Goal: Task Accomplishment & Management: Manage account settings

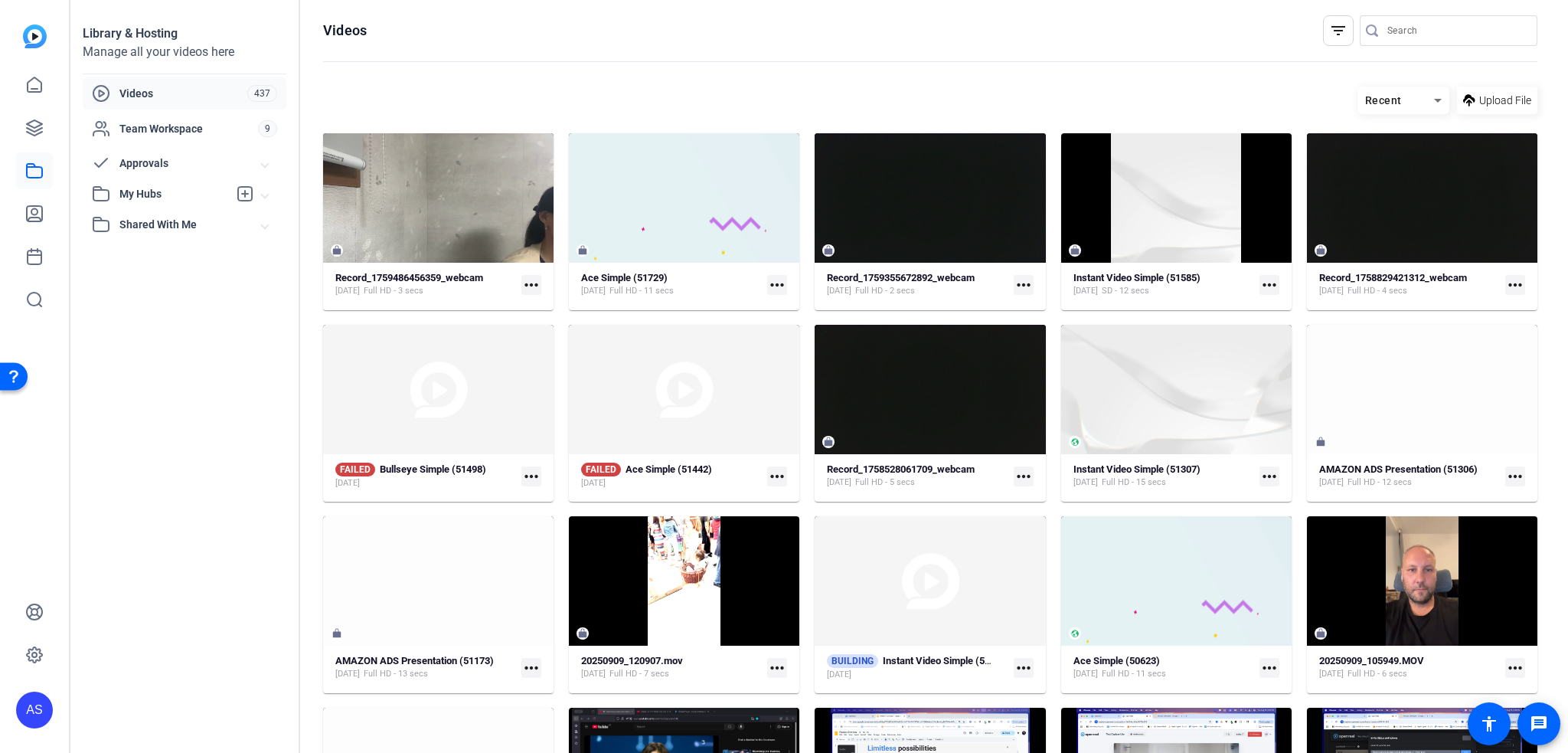
click at [172, 100] on span "Videos" at bounding box center [183, 93] width 128 height 15
click at [30, 175] on icon at bounding box center [34, 170] width 19 height 19
click at [123, 97] on span "Videos" at bounding box center [183, 93] width 128 height 15
click at [531, 283] on mat-icon "more_horiz" at bounding box center [531, 285] width 20 height 20
click at [531, 283] on div at bounding box center [784, 376] width 1568 height 753
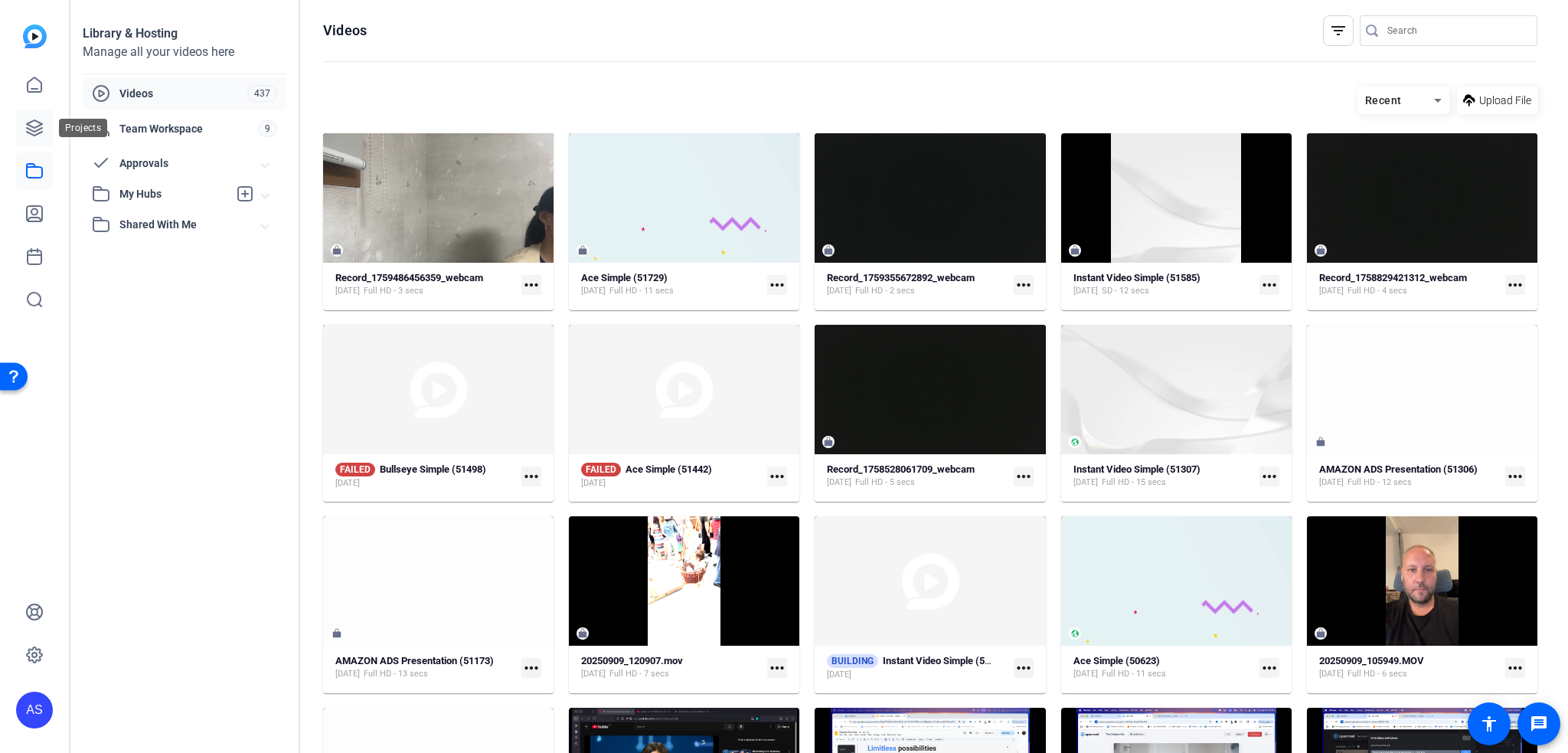
click at [44, 133] on link at bounding box center [34, 127] width 37 height 37
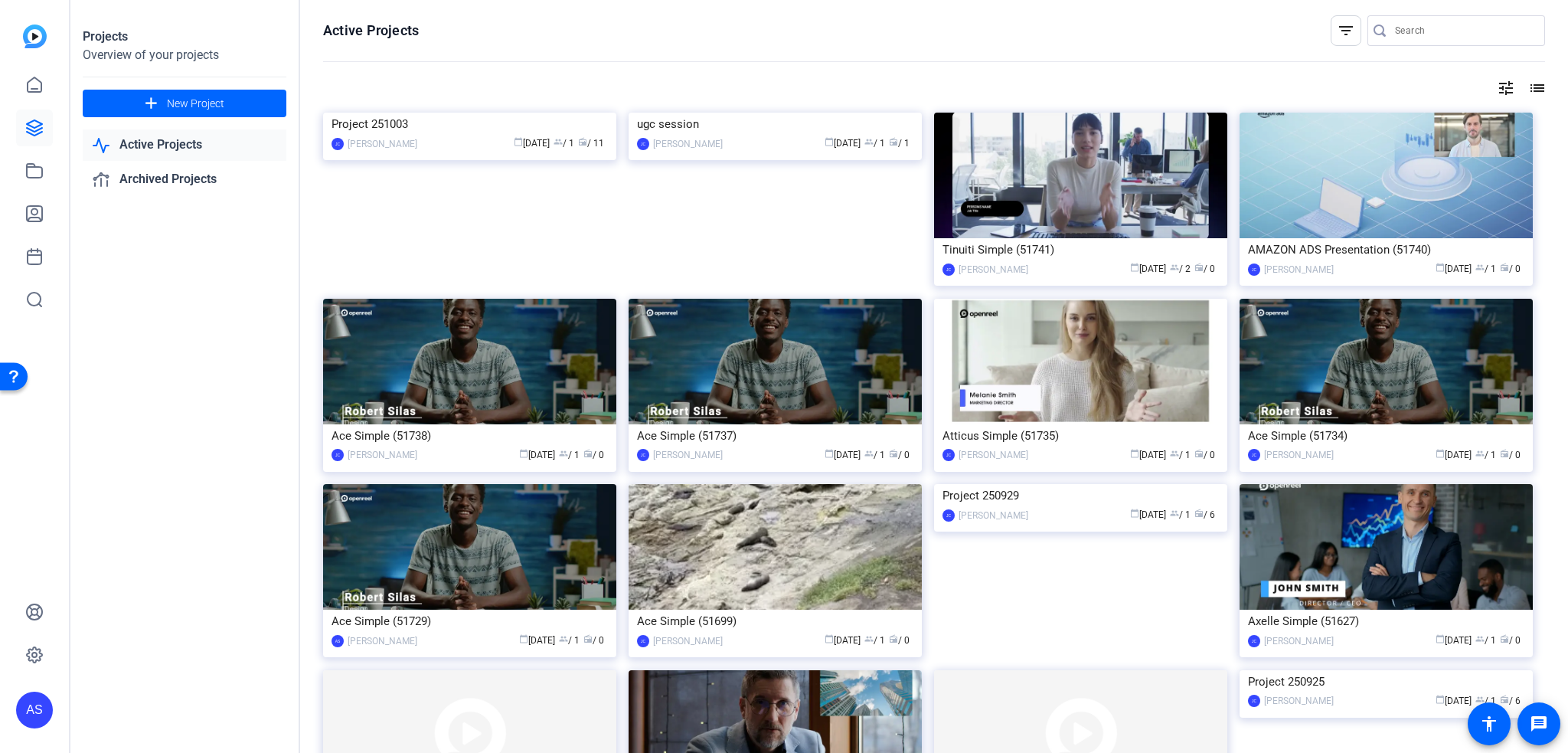
click at [1497, 87] on mat-icon "tune" at bounding box center [1506, 88] width 19 height 19
click at [1464, 121] on div "Newest First" at bounding box center [1414, 119] width 130 height 19
click at [1434, 177] on mat-option "Oldest First" at bounding box center [1418, 170] width 162 height 23
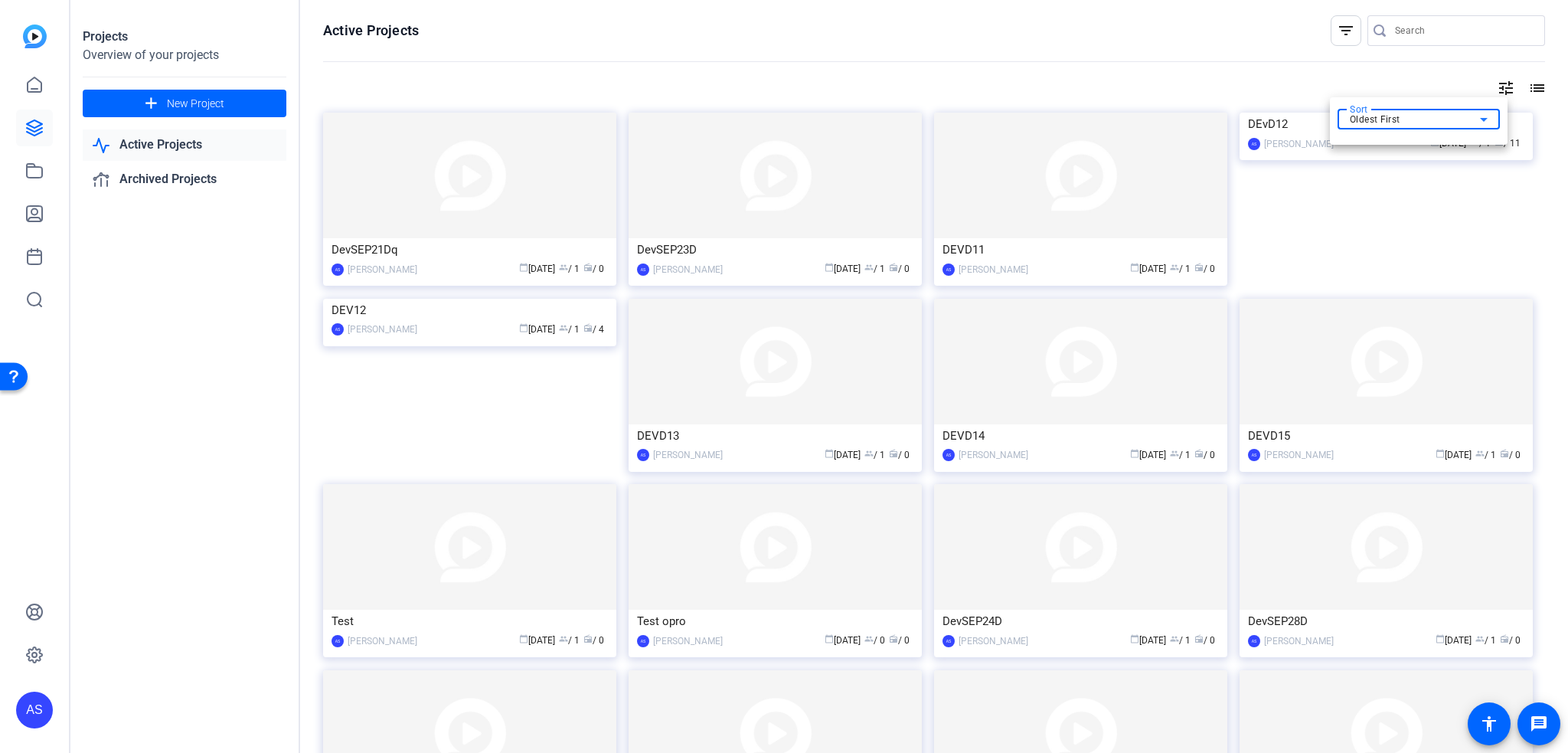
click at [1418, 122] on div "Oldest First" at bounding box center [1414, 119] width 130 height 19
click at [1413, 145] on mat-option "Newest First" at bounding box center [1418, 147] width 162 height 23
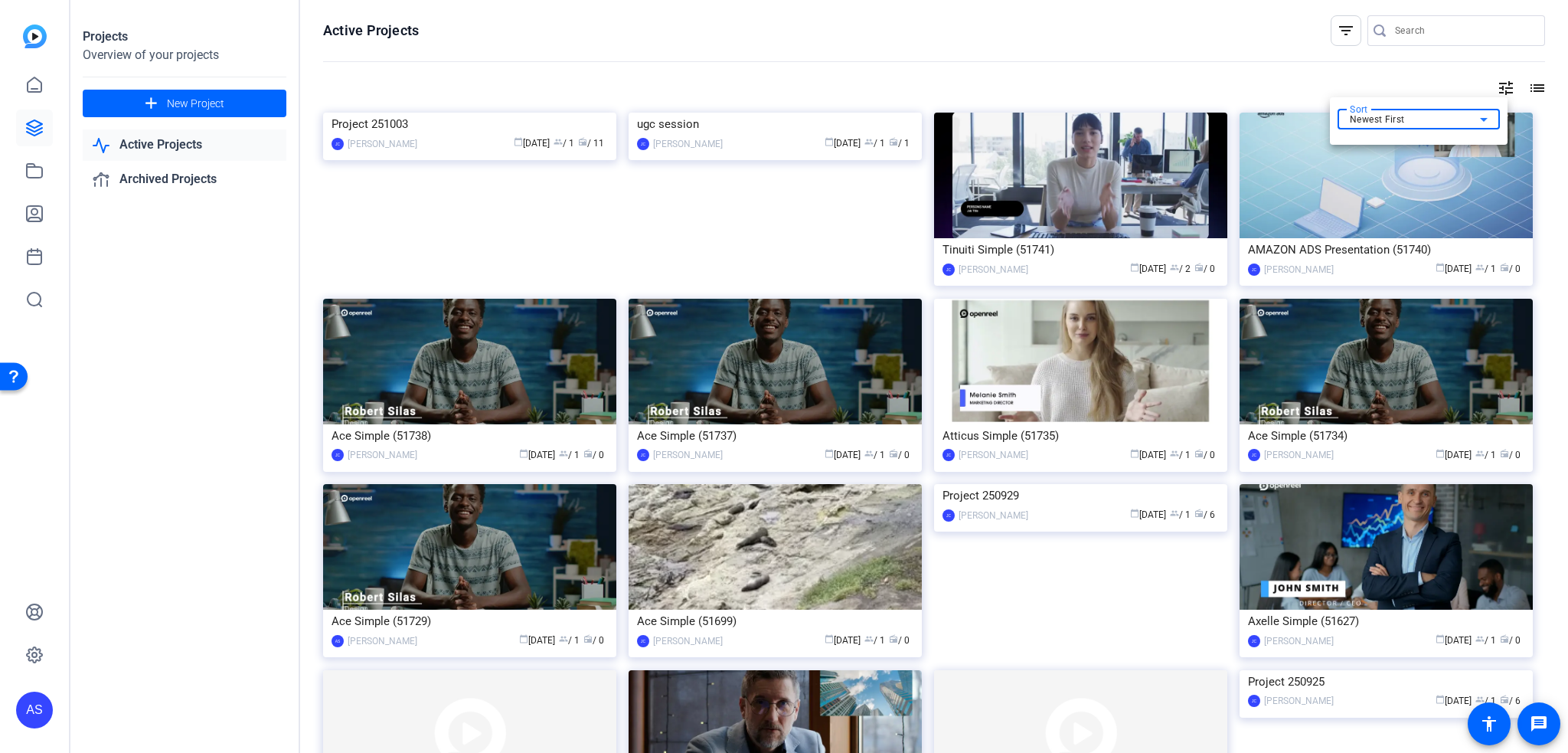
click at [1388, 81] on div at bounding box center [784, 376] width 1568 height 753
click at [1527, 94] on mat-icon "list" at bounding box center [1536, 88] width 19 height 19
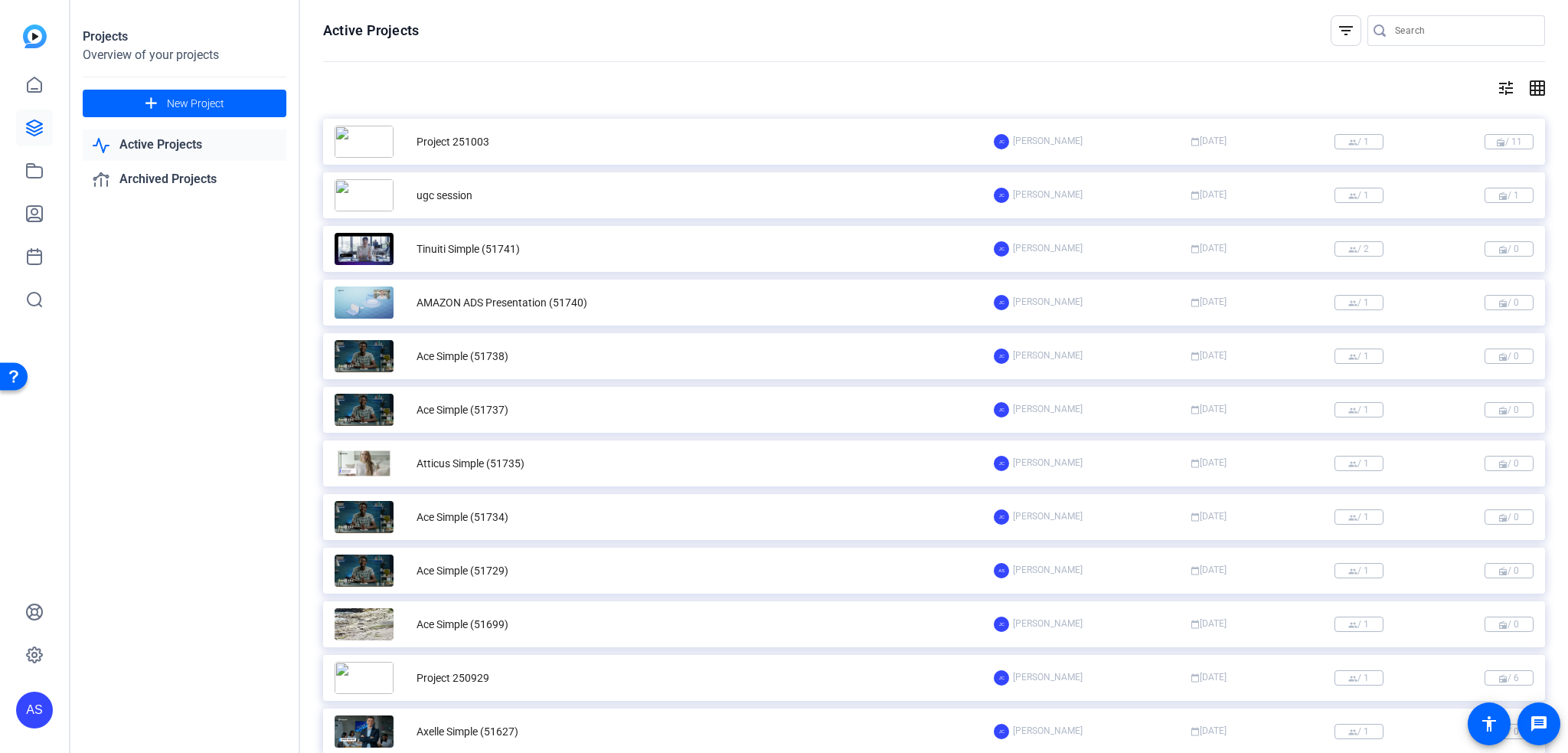
click at [1527, 94] on mat-icon "grid_on" at bounding box center [1536, 88] width 19 height 19
